Goal: Task Accomplishment & Management: Use online tool/utility

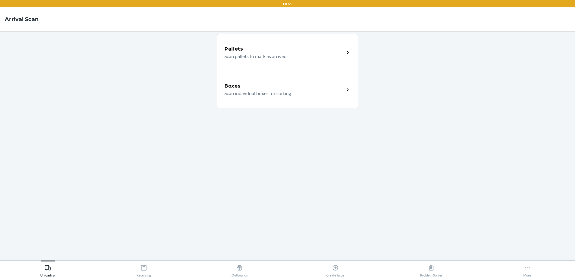
drag, startPoint x: 477, startPoint y: 74, endPoint x: 391, endPoint y: 74, distance: 85.5
click at [476, 74] on main "Pallets Scan pallets to mark as arrived Boxes Scan individual boxes for sorting" at bounding box center [287, 145] width 575 height 229
click at [145, 270] on icon at bounding box center [143, 267] width 5 height 5
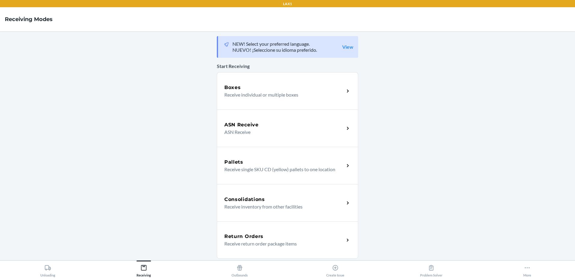
click at [250, 104] on div "Boxes Receive individual or multiple boxes" at bounding box center [287, 90] width 141 height 37
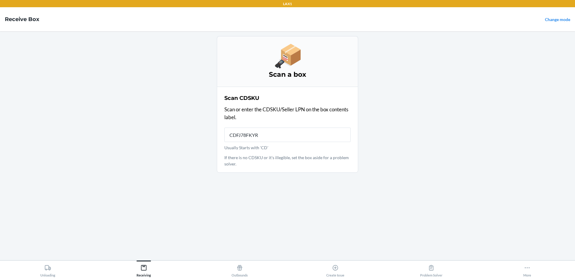
type input "CDFJ78FKYRK"
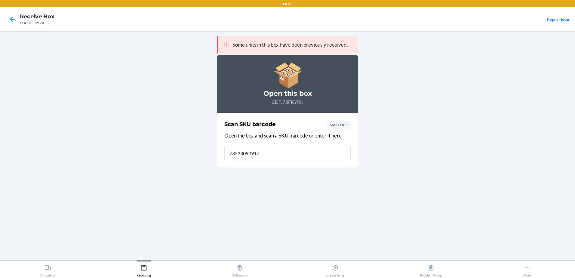
type input "735380939175"
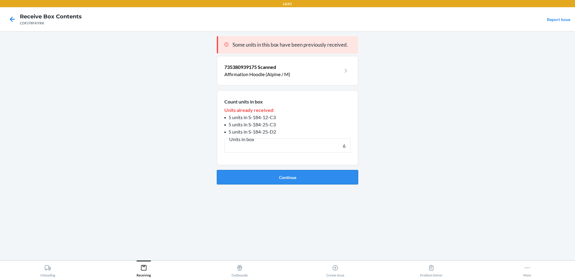
type input "6"
click at [282, 175] on button "Continue" at bounding box center [287, 177] width 141 height 14
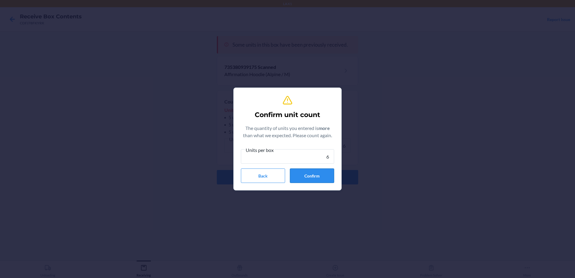
type input "6"
click at [310, 177] on button "Confirm" at bounding box center [312, 176] width 44 height 14
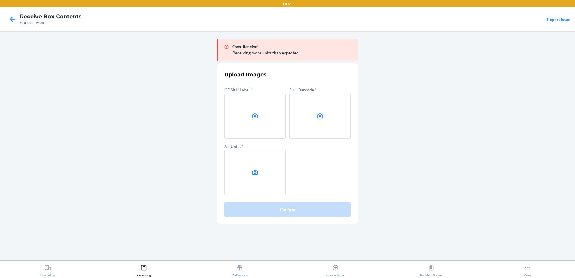
click at [271, 121] on label at bounding box center [254, 116] width 61 height 45
click at [0, 0] on input "file" at bounding box center [0, 0] width 0 height 0
click at [69, 79] on main "Over Receive! Receiving more units than expected. Upload Images CDSKU Label * S…" at bounding box center [287, 145] width 575 height 229
click at [271, 111] on label at bounding box center [254, 116] width 61 height 45
click at [0, 0] on input "file" at bounding box center [0, 0] width 0 height 0
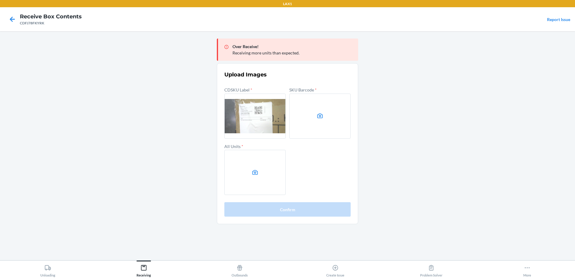
click at [322, 123] on label at bounding box center [319, 116] width 61 height 45
click at [0, 0] on input "file" at bounding box center [0, 0] width 0 height 0
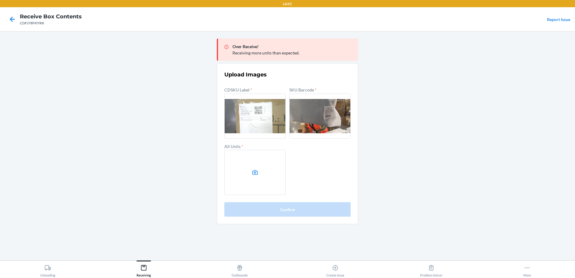
click at [263, 158] on label at bounding box center [254, 172] width 61 height 45
click at [0, 0] on input "file" at bounding box center [0, 0] width 0 height 0
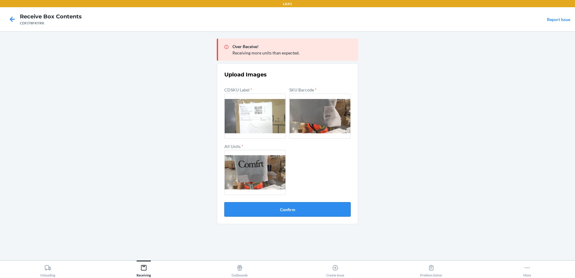
click at [295, 209] on button "Confirm" at bounding box center [287, 209] width 126 height 14
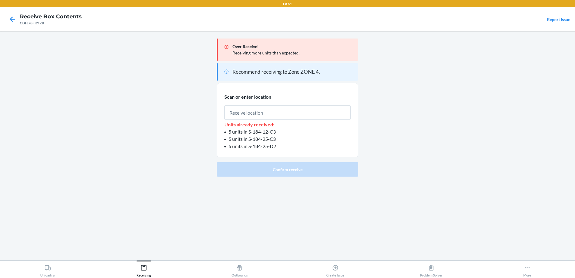
click at [295, 209] on div "Over Receive! Receiving more units than expected. Recommend receiving to Zone Z…" at bounding box center [287, 145] width 141 height 219
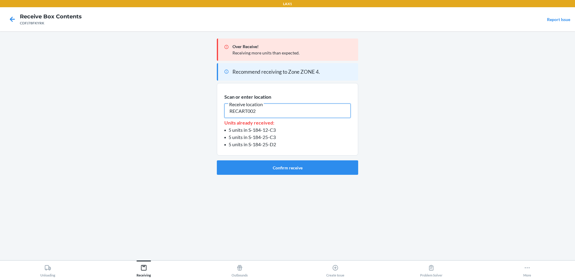
type input "RECART002"
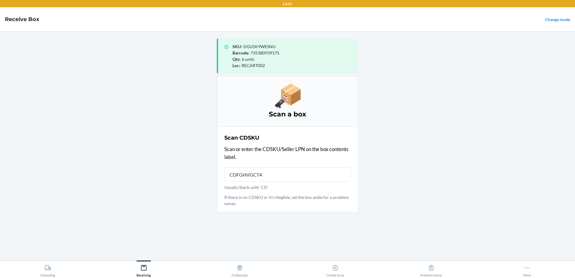
type input "CDFGHVGCT45"
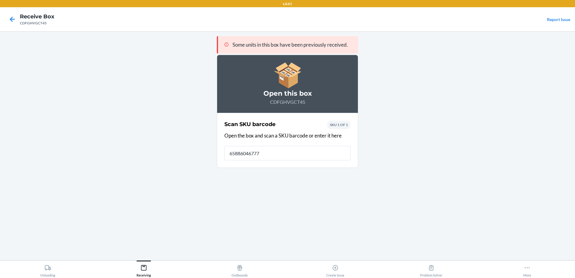
type input "658860467770"
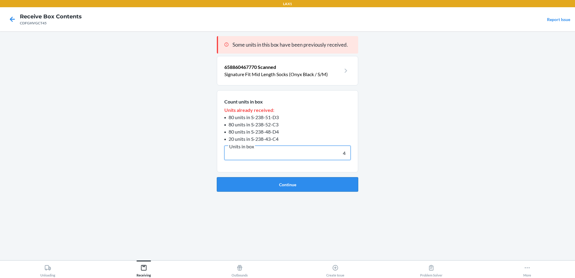
type input "4"
click at [278, 182] on button "Continue" at bounding box center [287, 184] width 141 height 14
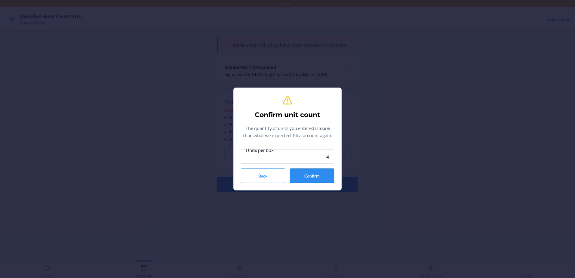
type input "4"
click at [308, 173] on button "Confirm" at bounding box center [312, 176] width 44 height 14
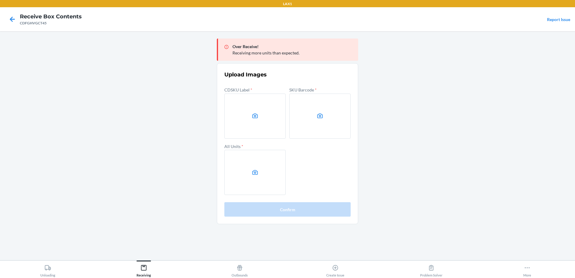
click at [527, 78] on main "Over Receive! Receiving more units than expected. Upload Images CDSKU Label * S…" at bounding box center [287, 145] width 575 height 229
click at [240, 116] on label at bounding box center [254, 116] width 61 height 45
click at [0, 0] on input "file" at bounding box center [0, 0] width 0 height 0
click at [305, 122] on label at bounding box center [319, 116] width 61 height 45
click at [0, 0] on input "file" at bounding box center [0, 0] width 0 height 0
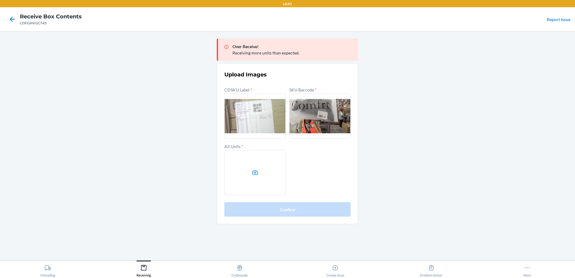
click at [255, 155] on label at bounding box center [254, 172] width 61 height 45
click at [0, 0] on input "file" at bounding box center [0, 0] width 0 height 0
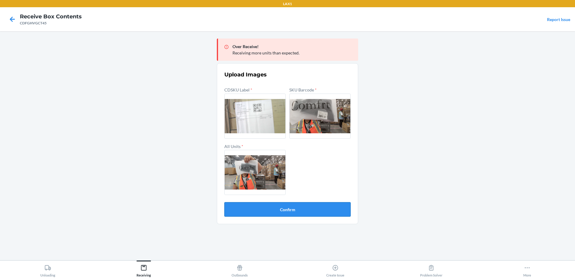
click at [284, 208] on button "Confirm" at bounding box center [287, 209] width 126 height 14
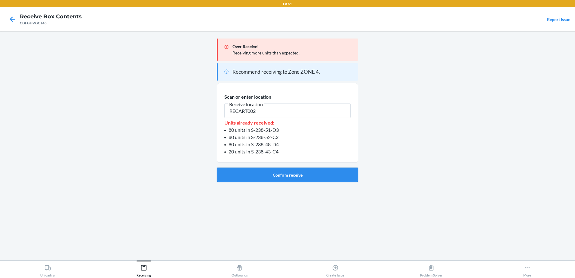
type input "RECART002"
click at [295, 173] on button "Confirm receive" at bounding box center [287, 175] width 141 height 14
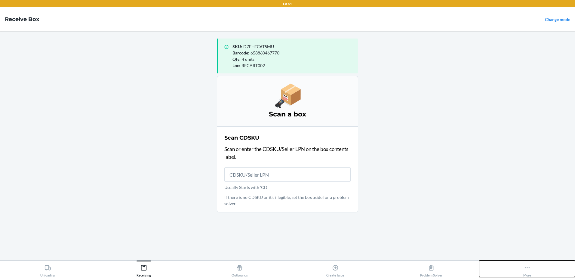
click at [527, 268] on icon at bounding box center [527, 268] width 7 height 7
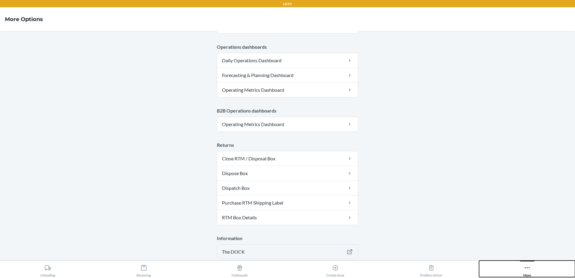
scroll to position [300, 0]
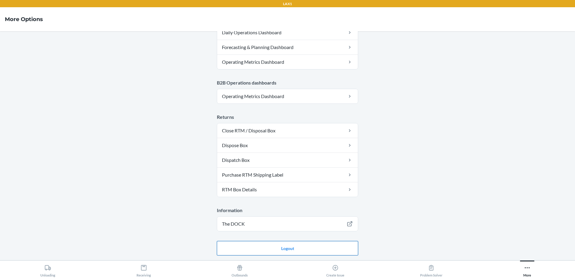
click at [286, 247] on button "Logout" at bounding box center [287, 248] width 141 height 14
